Goal: Complete application form

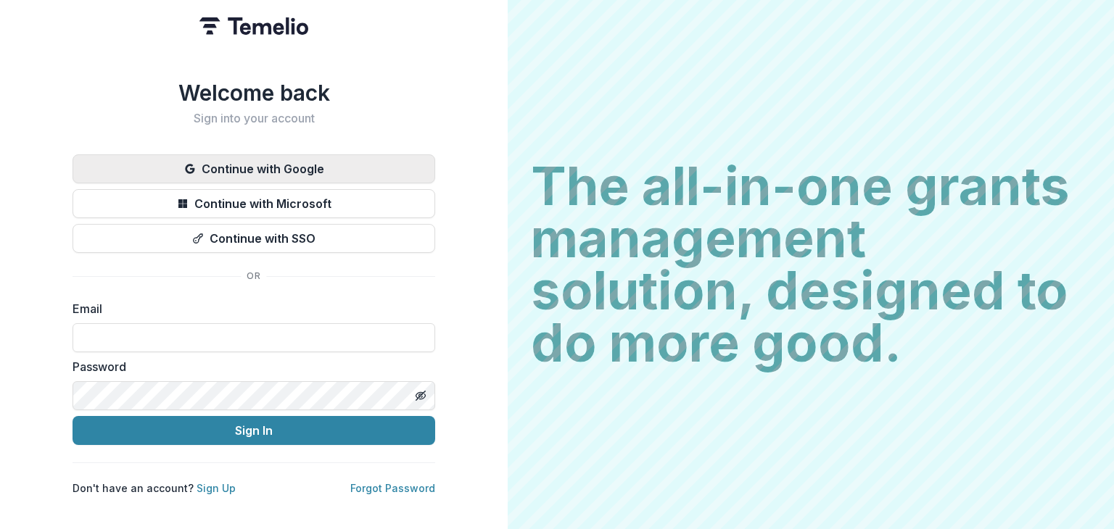
click at [263, 176] on button "Continue with Google" at bounding box center [254, 168] width 363 height 29
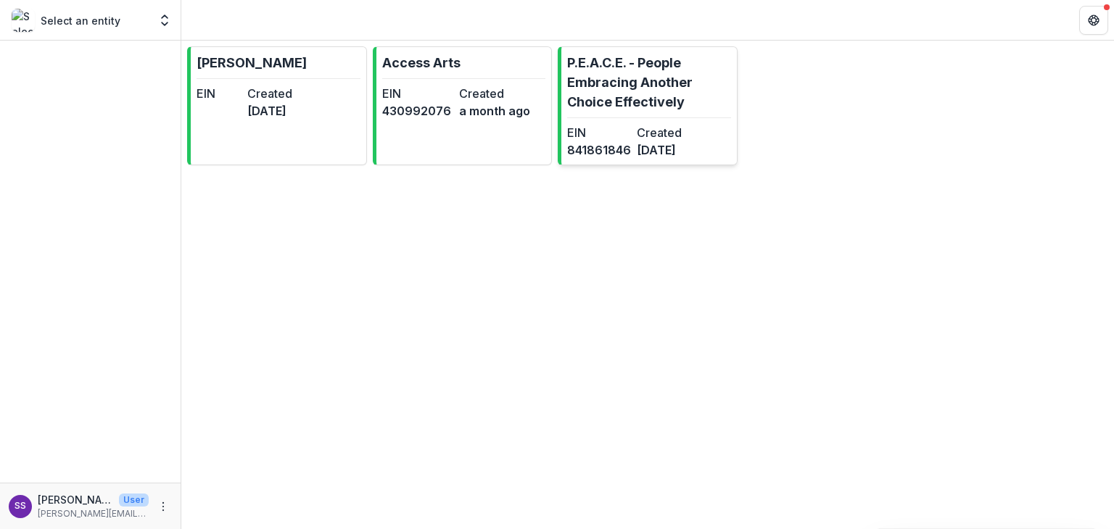
click at [605, 69] on p "P.E.A.C.E. - People Embracing Another Choice Effectively" at bounding box center [649, 82] width 164 height 59
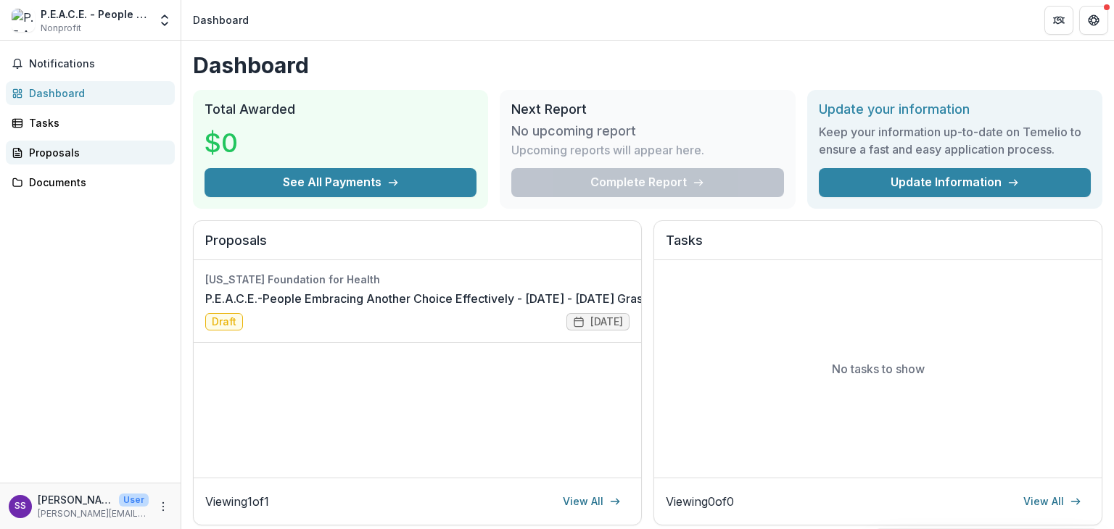
click at [45, 152] on div "Proposals" at bounding box center [96, 152] width 134 height 15
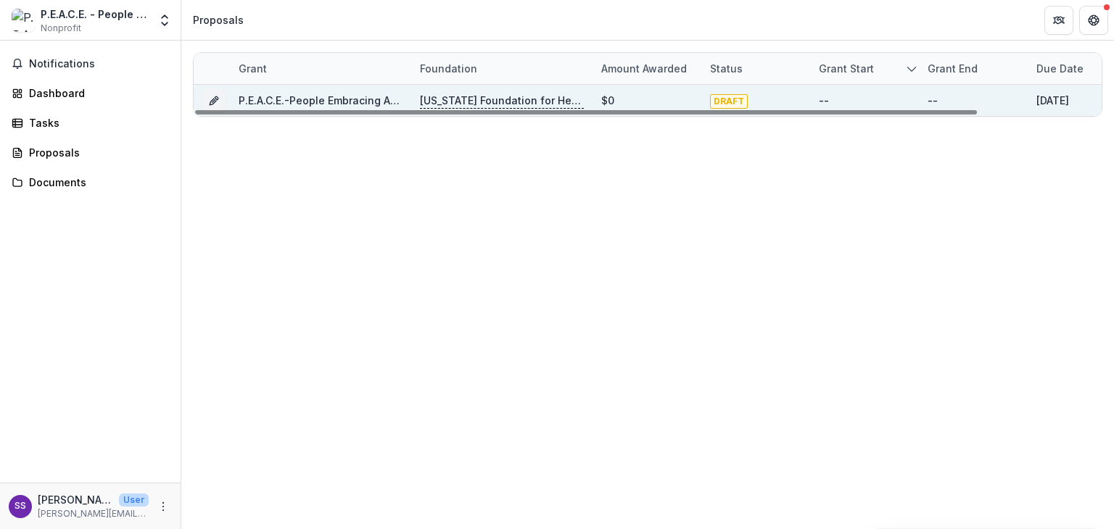
click at [492, 101] on p "[US_STATE] Foundation for Health" at bounding box center [502, 101] width 164 height 16
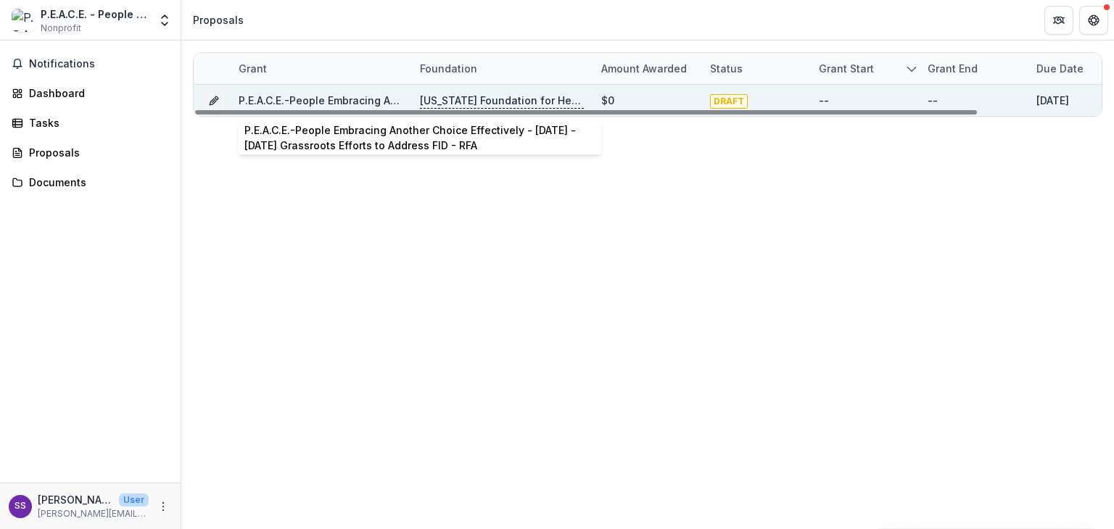
click at [337, 100] on link "P.E.A.C.E.-People Embracing Another Choice Effectively - [DATE] - [DATE] Grassr…" at bounding box center [522, 100] width 567 height 12
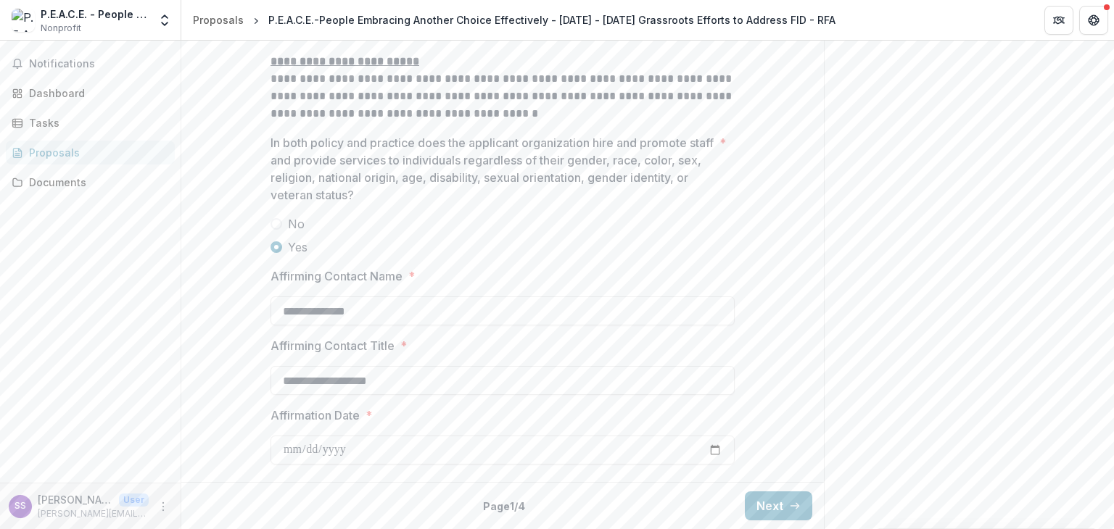
scroll to position [2522, 0]
click at [766, 514] on button "Next" at bounding box center [778, 506] width 67 height 29
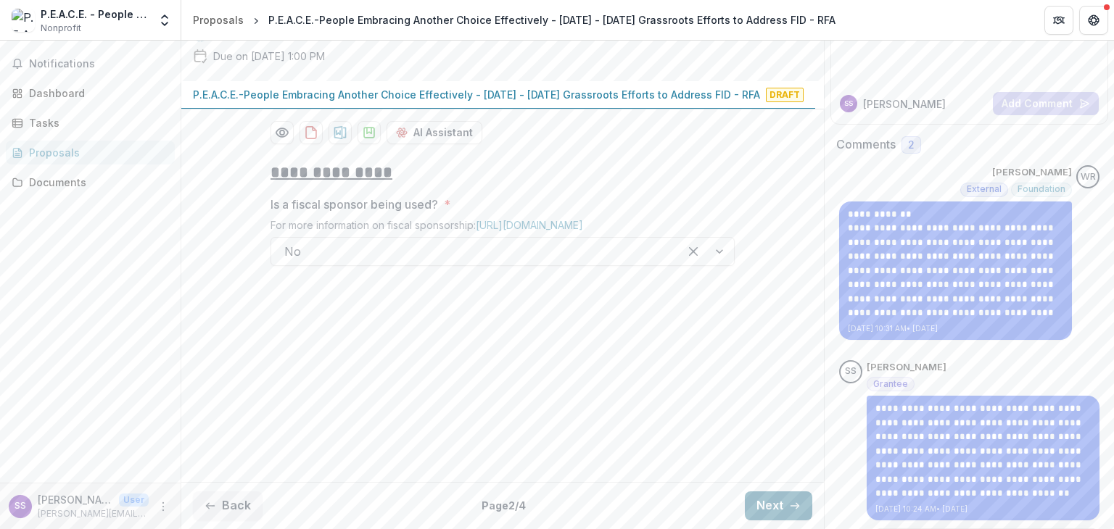
scroll to position [174, 0]
click at [774, 507] on button "Next" at bounding box center [778, 506] width 67 height 29
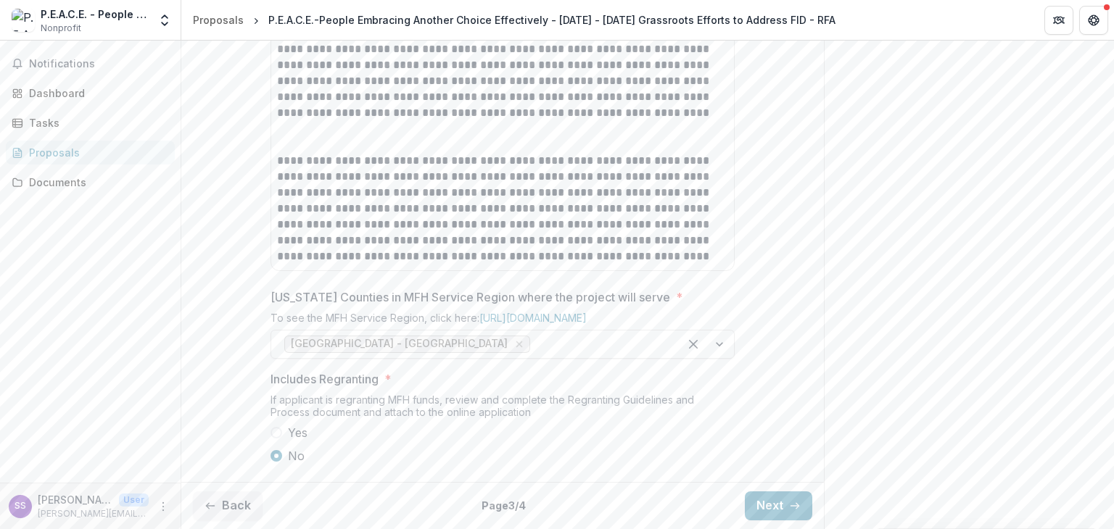
scroll to position [929, 0]
click at [770, 508] on button "Next" at bounding box center [778, 506] width 67 height 29
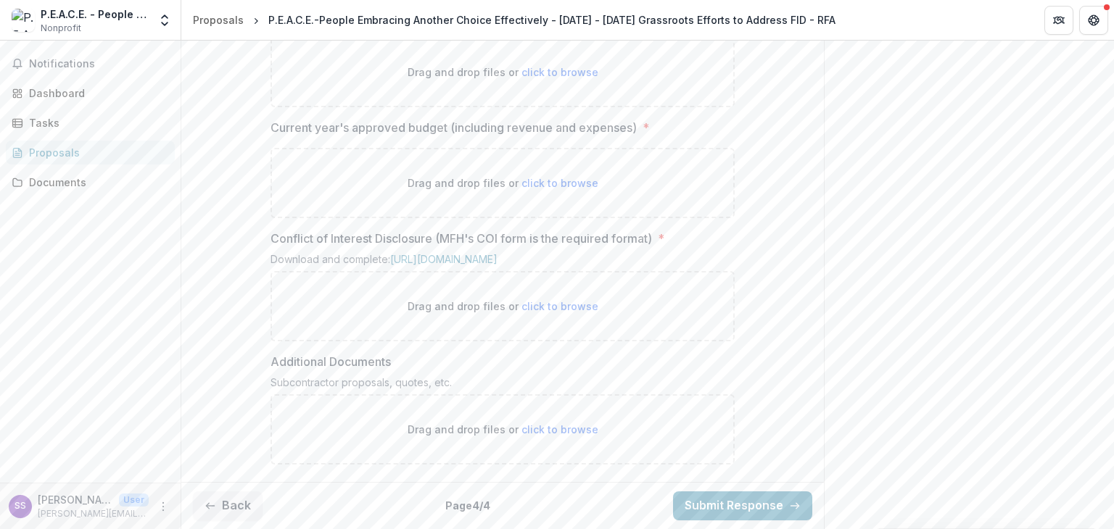
scroll to position [884, 0]
click at [223, 508] on button "Back" at bounding box center [228, 506] width 70 height 29
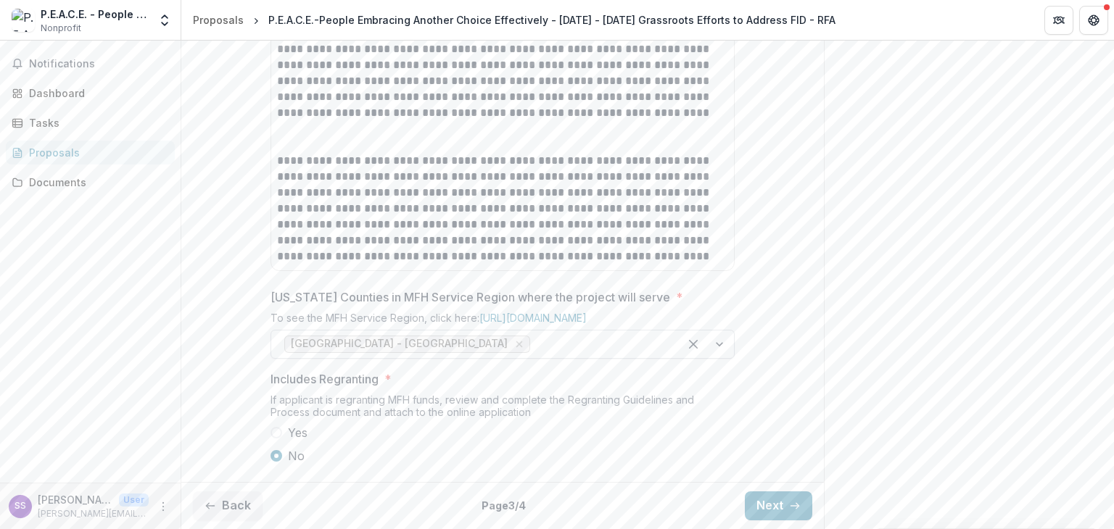
scroll to position [929, 0]
click at [786, 512] on button "Next" at bounding box center [778, 506] width 67 height 29
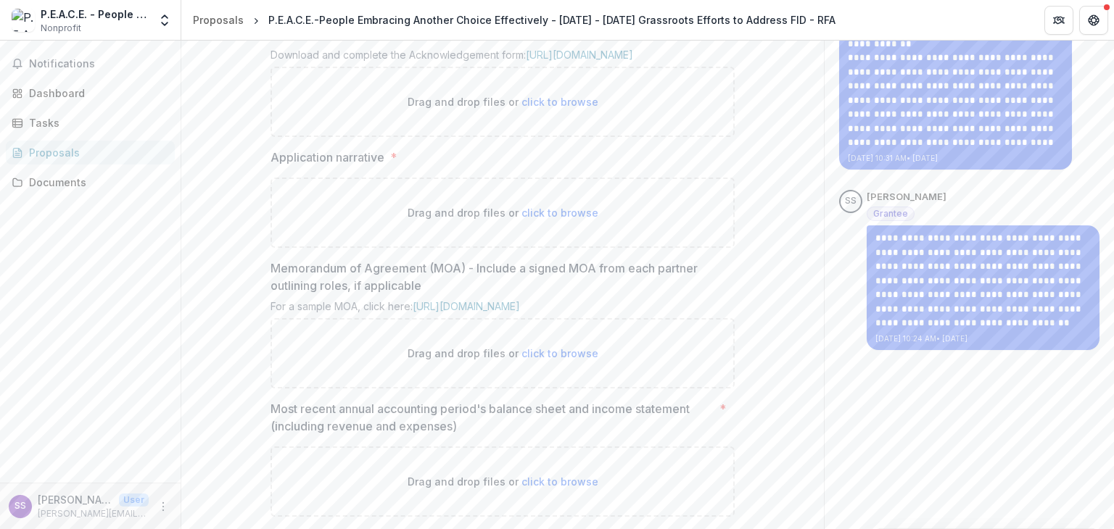
scroll to position [346, 0]
click at [537, 107] on span "click to browse" at bounding box center [560, 101] width 77 height 12
type input "**********"
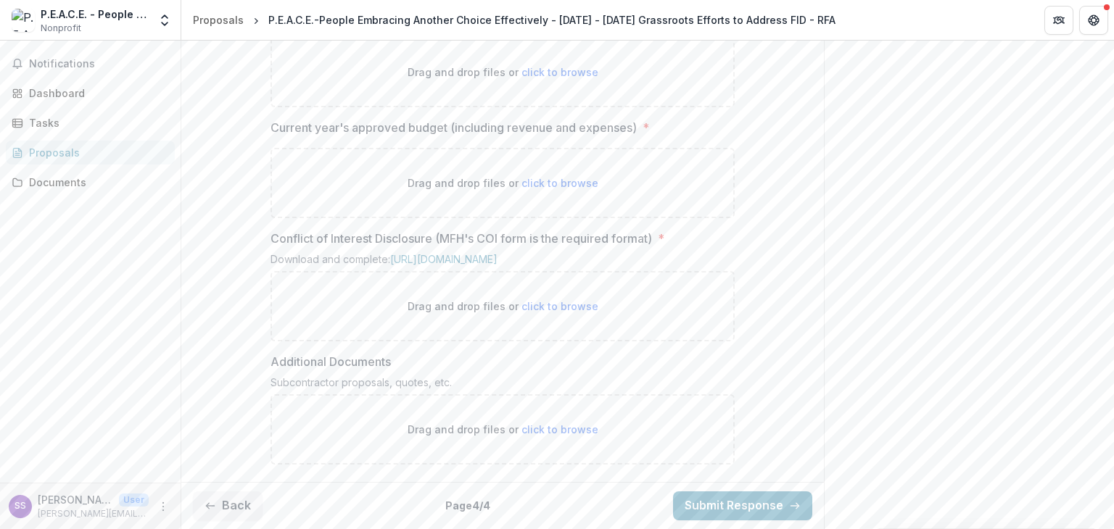
scroll to position [1003, 0]
click at [544, 305] on span "click to browse" at bounding box center [560, 306] width 77 height 12
type input "**********"
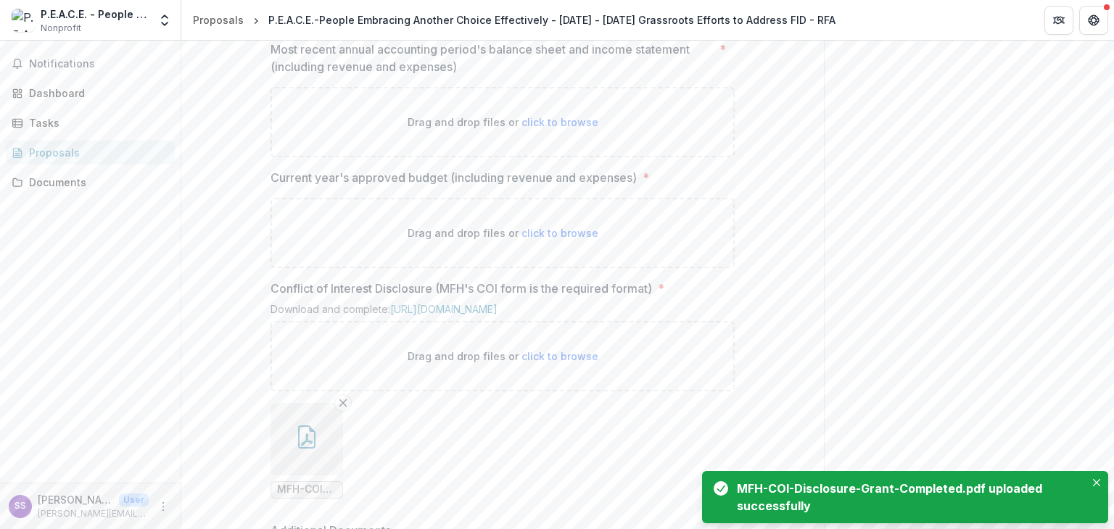
scroll to position [823, 0]
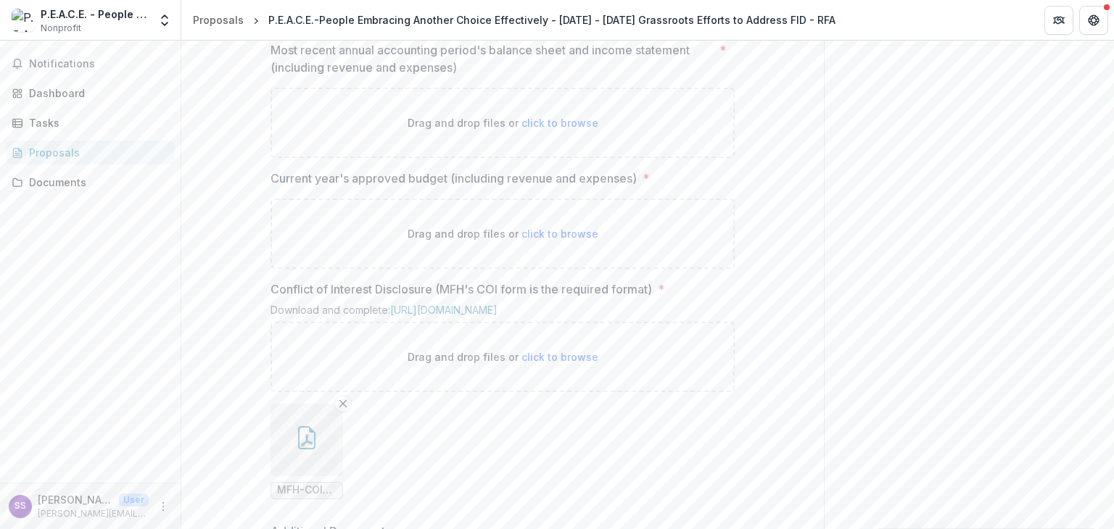
click at [561, 129] on span "click to browse" at bounding box center [560, 123] width 77 height 12
click at [525, 158] on div "Drag and drop files or click to browse" at bounding box center [503, 123] width 464 height 70
type input "**********"
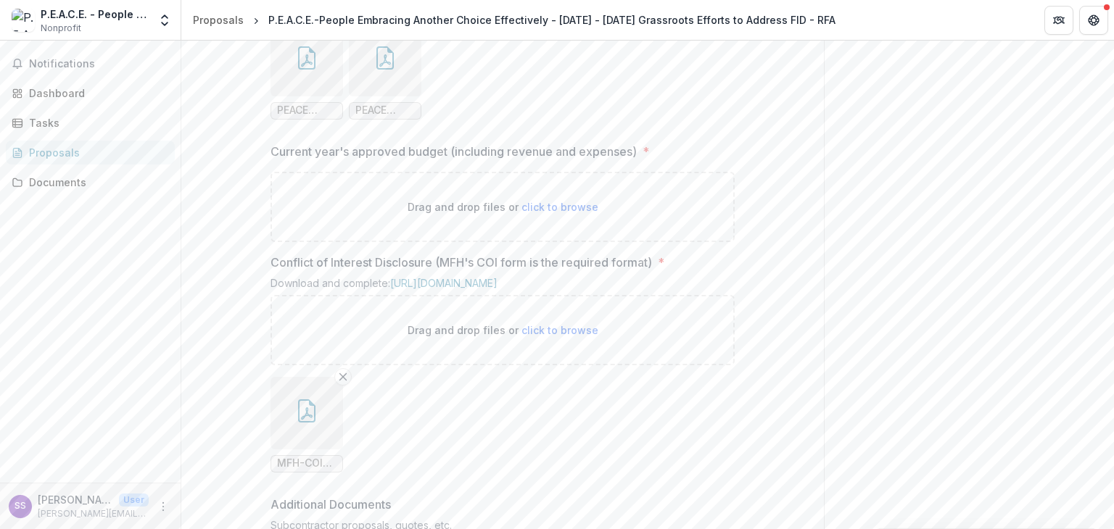
scroll to position [970, 0]
